Goal: Use online tool/utility: Use online tool/utility

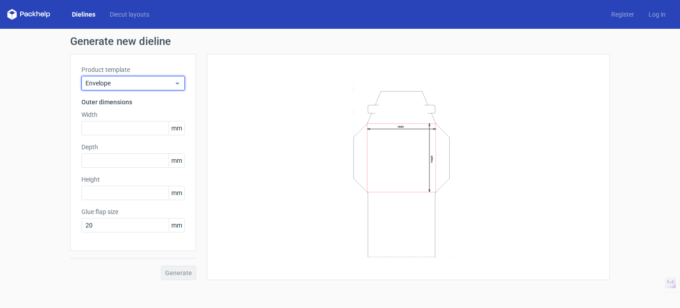
click at [153, 86] on span "Envelope" at bounding box center [129, 83] width 89 height 9
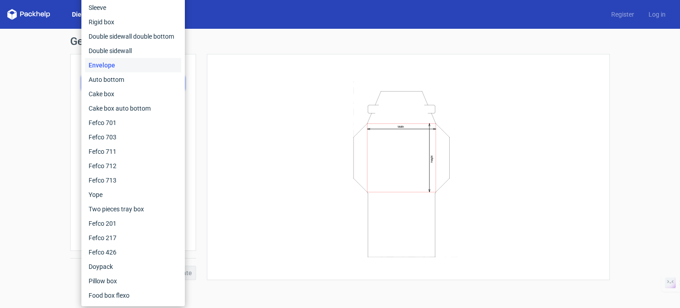
click at [58, 25] on div "Dielines Diecut layouts Register Log in" at bounding box center [340, 14] width 680 height 29
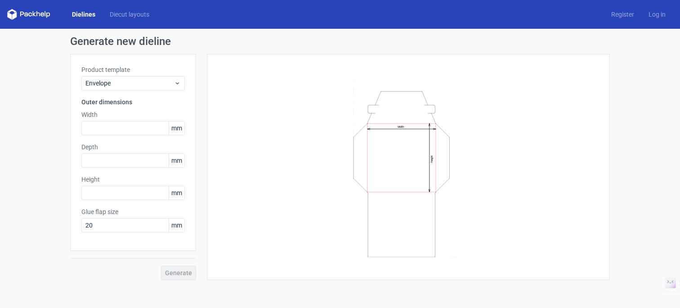
click at [80, 19] on div "Dielines Diecut layouts" at bounding box center [81, 14] width 149 height 11
click at [81, 13] on link "Dielines" at bounding box center [84, 14] width 38 height 9
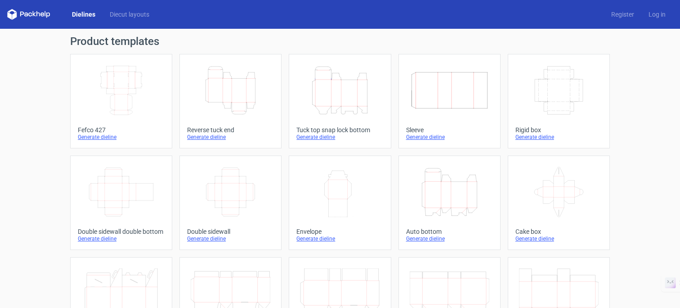
click at [87, 16] on link "Dielines" at bounding box center [84, 14] width 38 height 9
click at [130, 14] on link "Diecut layouts" at bounding box center [130, 14] width 54 height 9
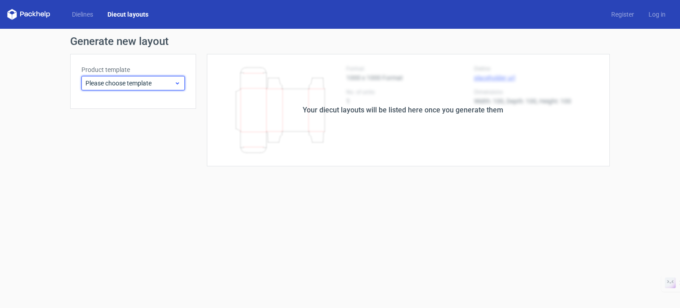
click at [129, 85] on span "Please choose template" at bounding box center [129, 83] width 89 height 9
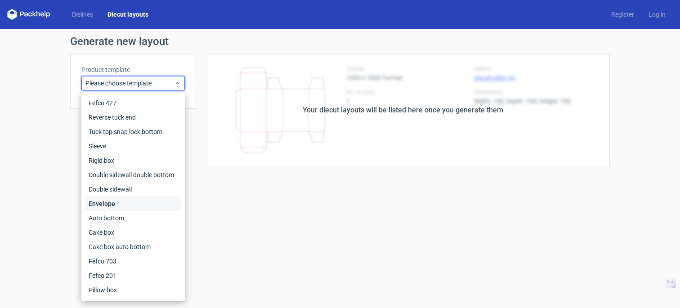
click at [134, 208] on div "Envelope" at bounding box center [133, 204] width 96 height 14
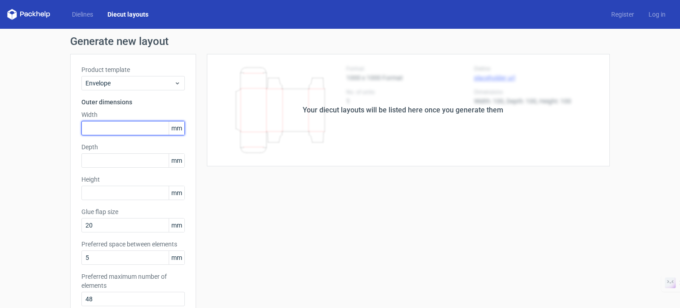
click at [134, 124] on input "text" at bounding box center [132, 128] width 103 height 14
type input "131"
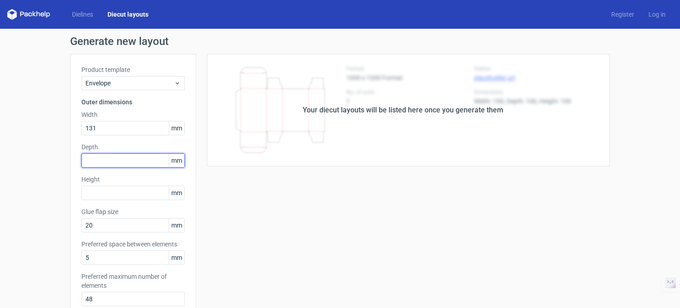
click at [138, 157] on input "text" at bounding box center [132, 160] width 103 height 14
type input "187"
click at [304, 220] on div "Your diecut layouts will be listed here once you generate them Height Depth Wid…" at bounding box center [403, 282] width 414 height 456
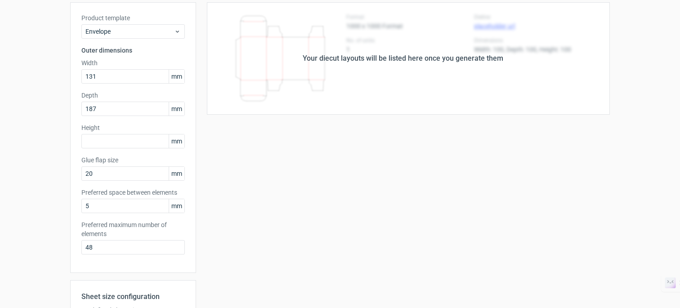
scroll to position [51, 0]
click at [146, 139] on input "text" at bounding box center [132, 142] width 103 height 14
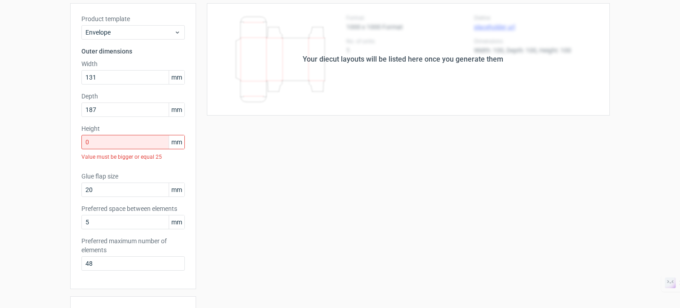
click at [195, 244] on div "Product template Envelope Outer dimensions Width 131 mm Depth 187 mm Height 0 m…" at bounding box center [133, 146] width 126 height 286
click at [124, 139] on input "0" at bounding box center [132, 142] width 103 height 14
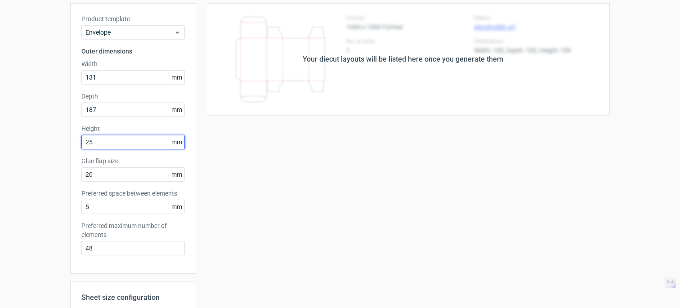
type input "25"
click at [184, 160] on label "Glue flap size" at bounding box center [132, 161] width 103 height 9
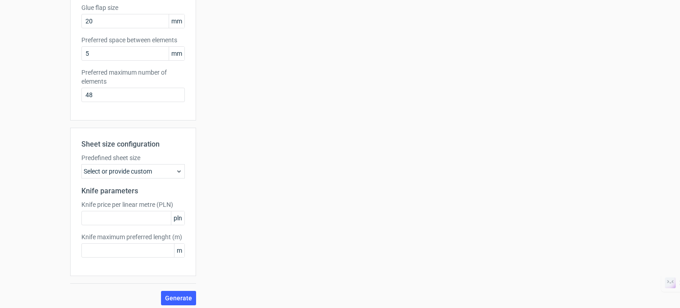
scroll to position [209, 0]
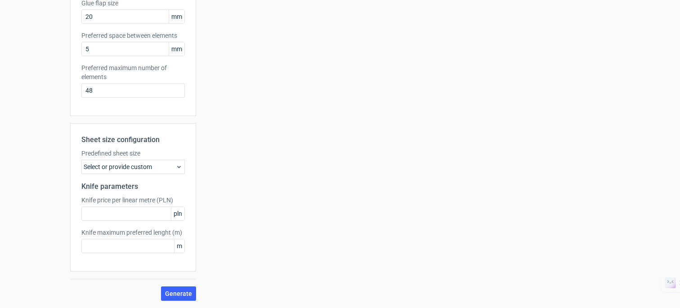
click at [172, 164] on div "Select or provide custom" at bounding box center [132, 167] width 103 height 14
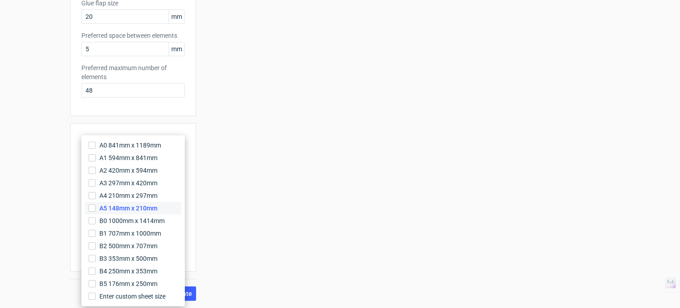
scroll to position [5, 0]
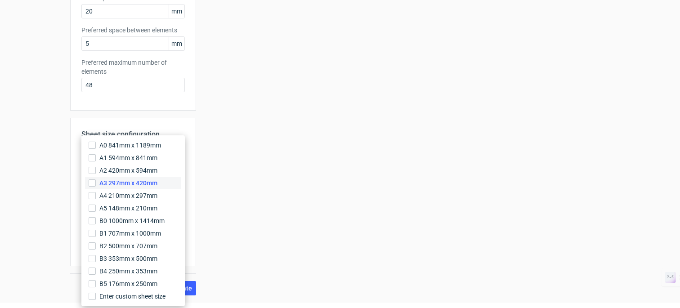
click at [154, 180] on span "A3 297mm x 420mm" at bounding box center [128, 183] width 58 height 9
click at [96, 180] on input "A3 297mm x 420mm" at bounding box center [92, 183] width 7 height 7
click at [205, 151] on div "Your diecut layouts will be listed here once you generate them Height Depth Wid…" at bounding box center [403, 68] width 414 height 456
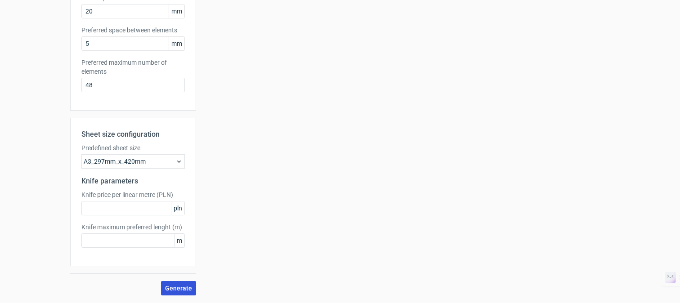
click at [178, 285] on span "Generate" at bounding box center [178, 288] width 27 height 6
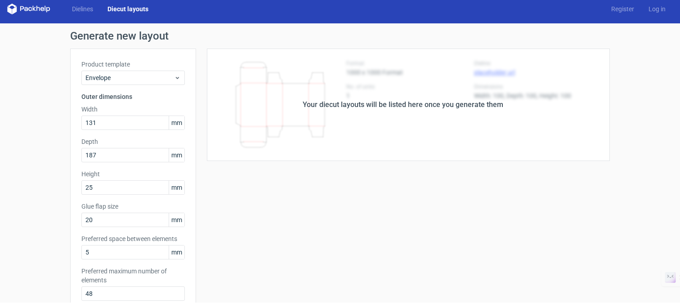
scroll to position [0, 0]
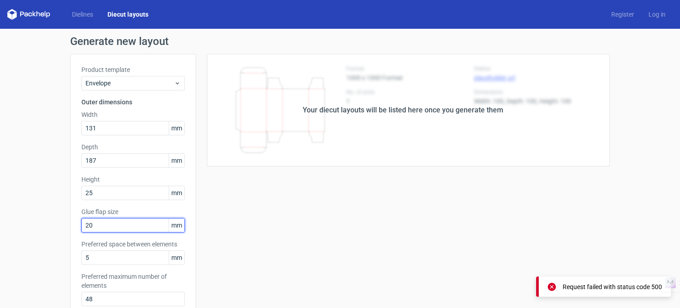
click at [139, 223] on input "20" at bounding box center [132, 225] width 103 height 14
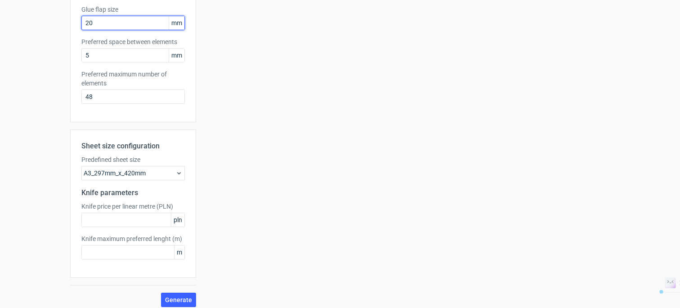
scroll to position [209, 0]
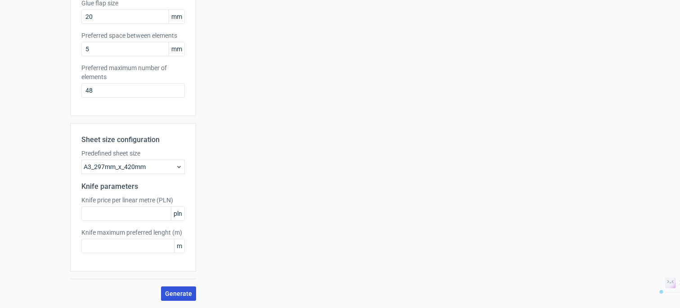
click at [174, 296] on span "Generate" at bounding box center [178, 294] width 27 height 6
